Goal: Find specific page/section: Find specific page/section

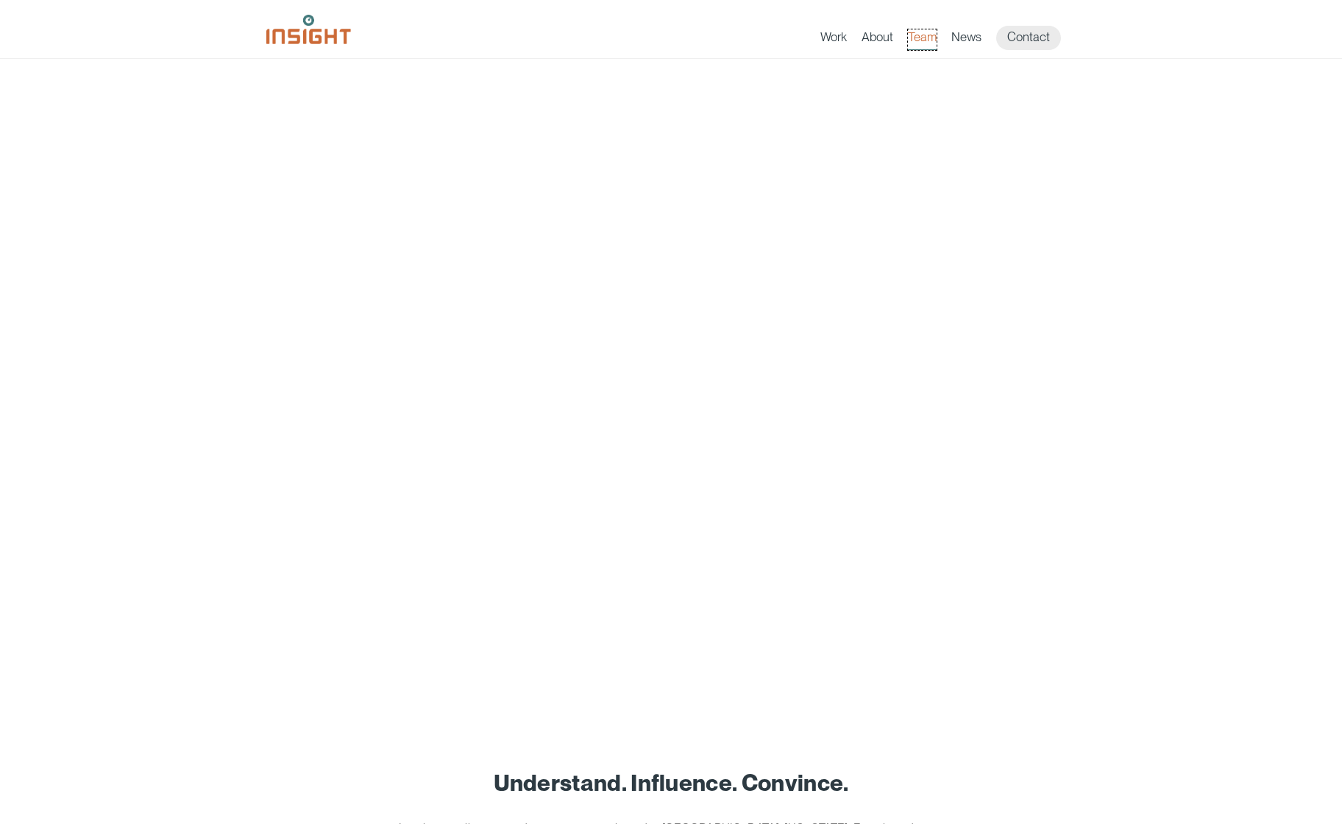
click at [916, 33] on link "Team" at bounding box center [922, 39] width 29 height 21
click at [929, 37] on link "Team" at bounding box center [922, 39] width 29 height 21
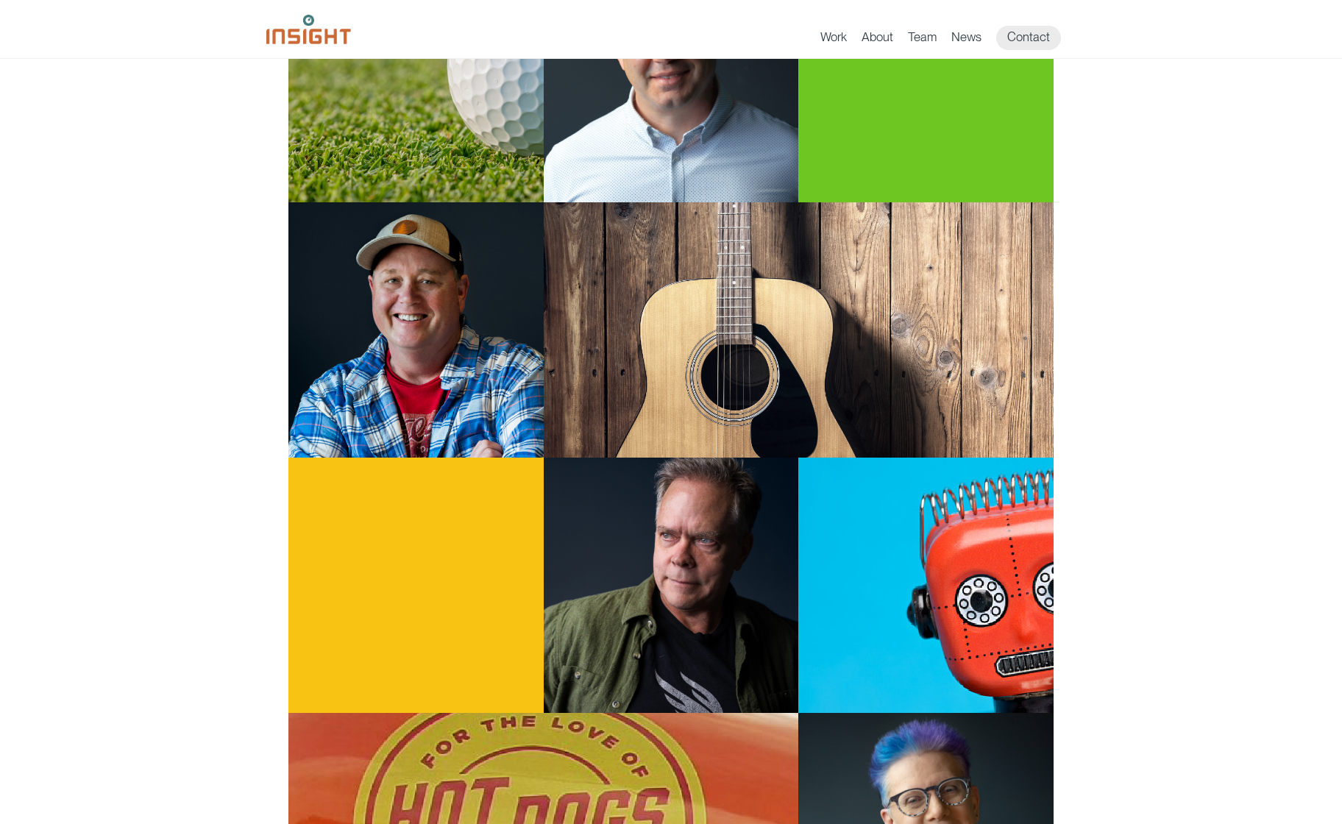
scroll to position [572, 0]
